Goal: Transaction & Acquisition: Purchase product/service

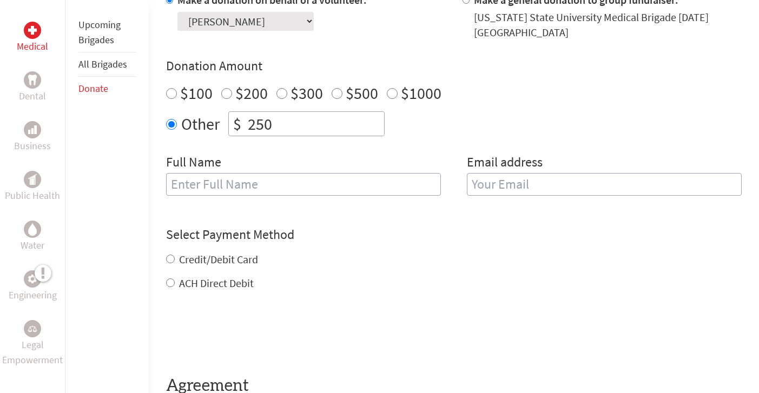
scroll to position [361, 0]
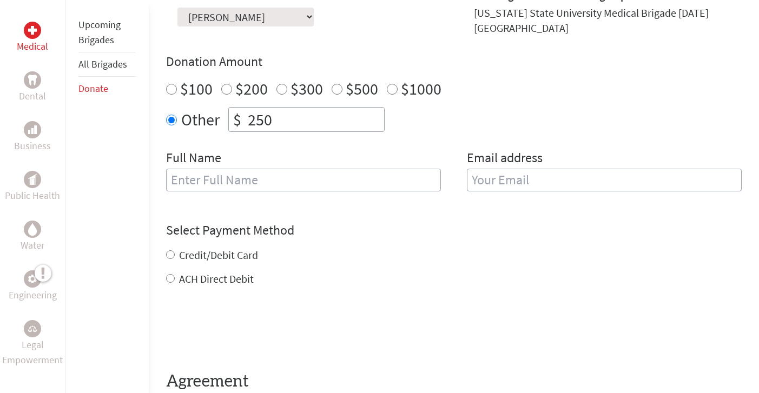
click at [335, 181] on input "text" at bounding box center [303, 180] width 275 height 23
type input "[PERSON_NAME]"
type input "[EMAIL_ADDRESS][PERSON_NAME][DOMAIN_NAME]"
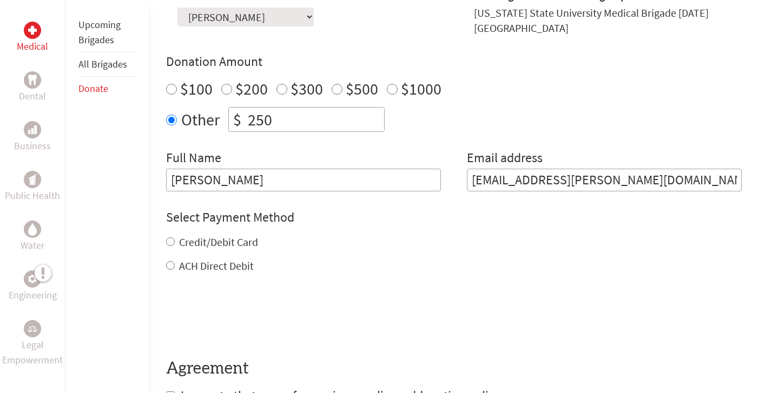
click at [227, 271] on label "ACH Direct Debit" at bounding box center [216, 266] width 75 height 14
click at [175, 270] on input "ACH Direct Debit" at bounding box center [170, 265] width 9 height 9
radio input "true"
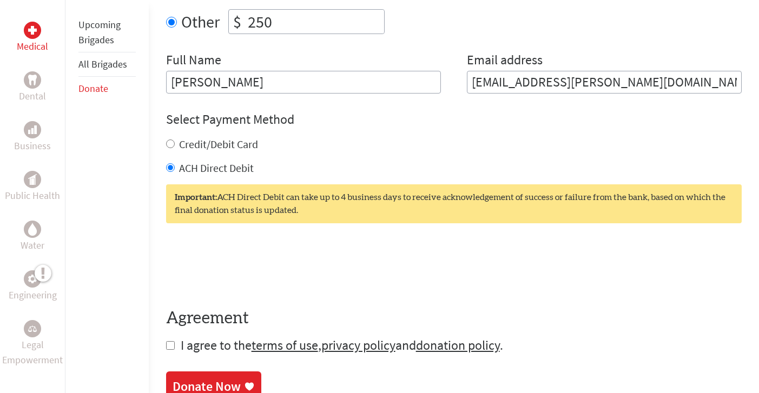
scroll to position [461, 0]
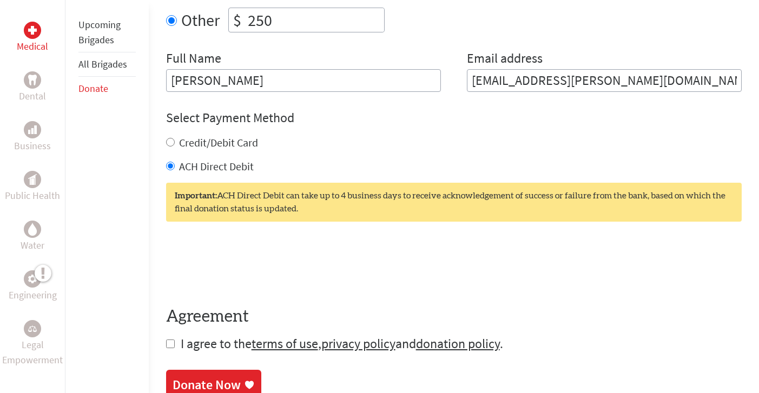
click at [220, 349] on span "I agree to the terms of use , privacy policy and donation policy ." at bounding box center [342, 343] width 322 height 17
click at [177, 343] on form "Make a donation on behalf of a volunteer: Select a volunteer... [PERSON_NAME] […" at bounding box center [453, 121] width 575 height 464
click at [170, 345] on input "checkbox" at bounding box center [170, 344] width 9 height 9
checkbox input "true"
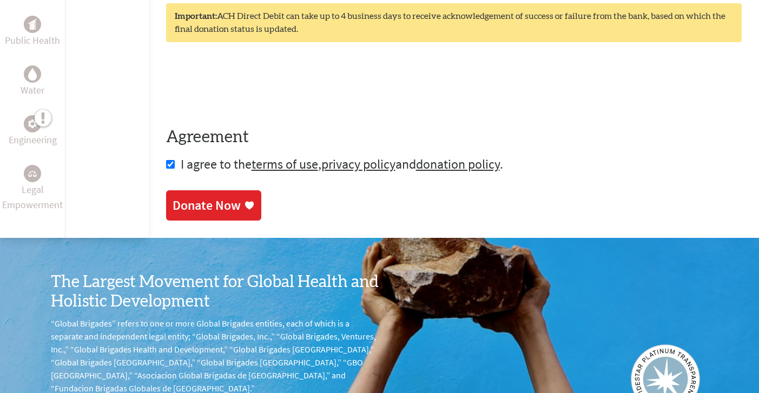
scroll to position [651, 0]
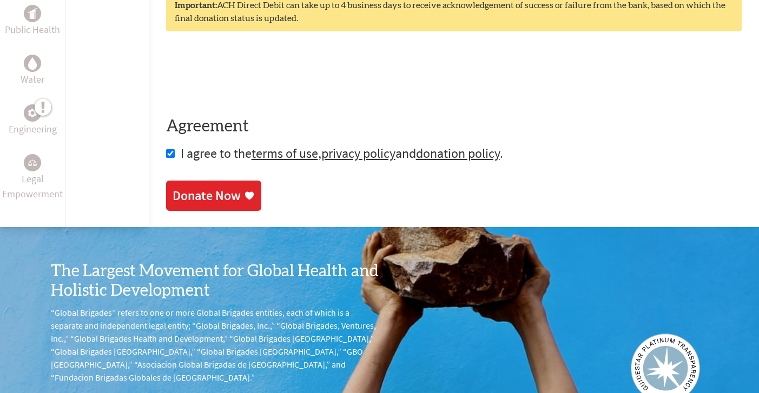
click at [208, 205] on link "Donate Now" at bounding box center [213, 196] width 95 height 30
